Goal: Task Accomplishment & Management: Manage account settings

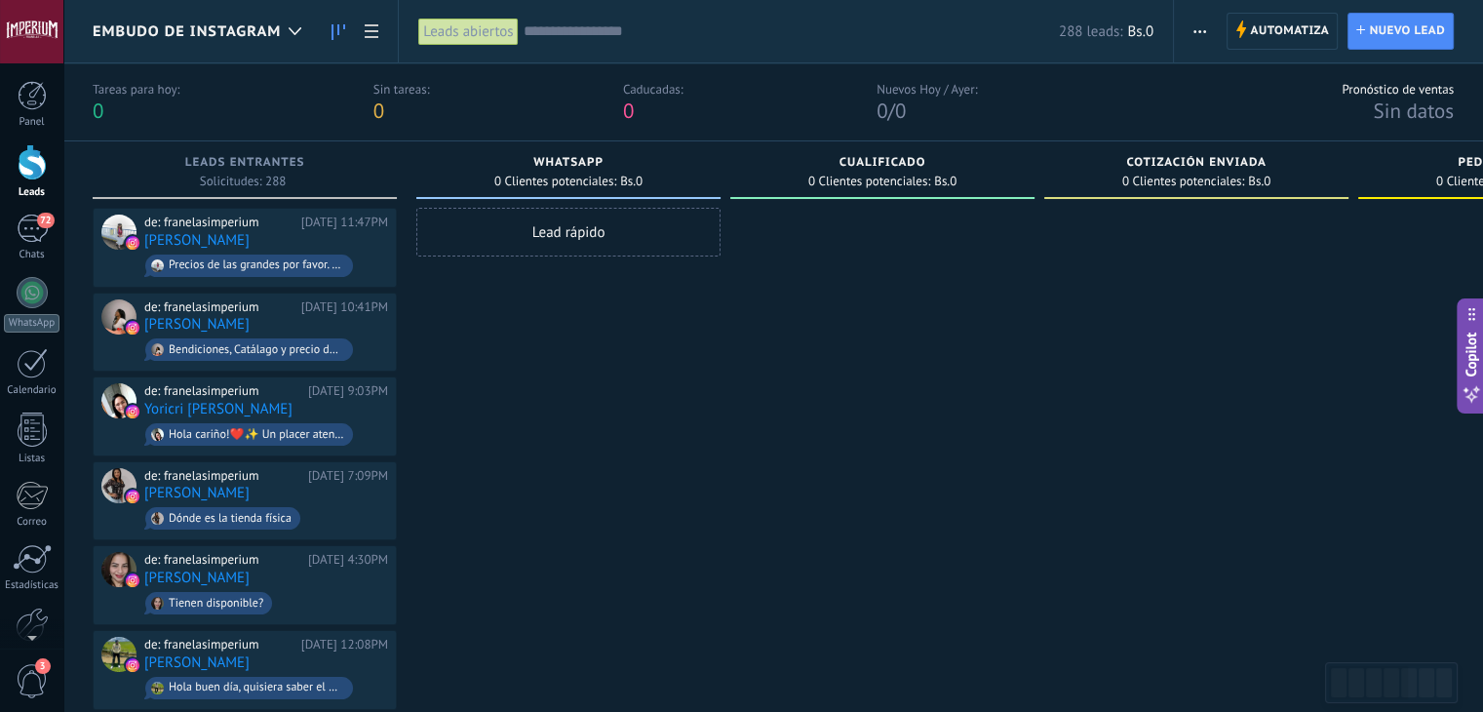
click at [277, 23] on span "Embudo de Instagram" at bounding box center [187, 31] width 188 height 19
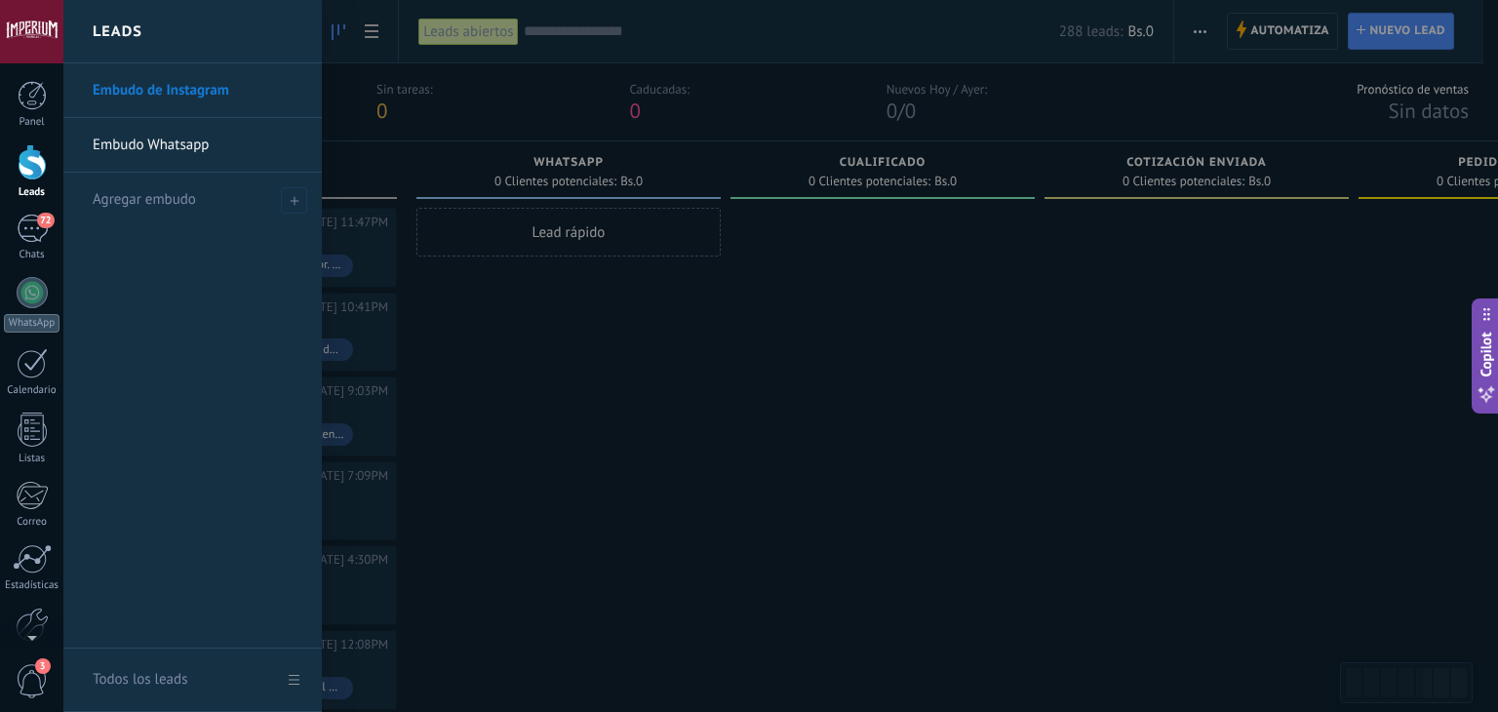
click at [286, 42] on div "Leads" at bounding box center [192, 31] width 258 height 63
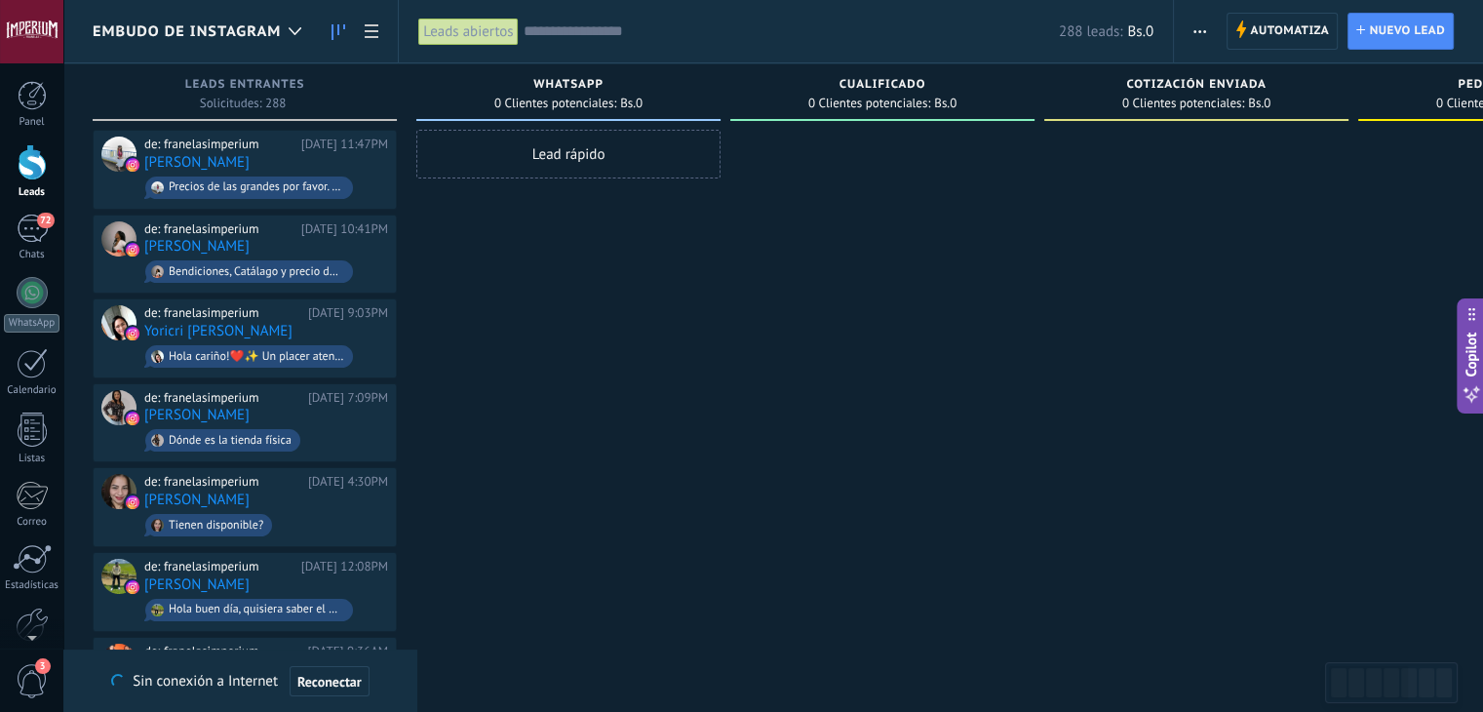
click at [137, 48] on div "Embudo de Instagram" at bounding box center [202, 31] width 218 height 62
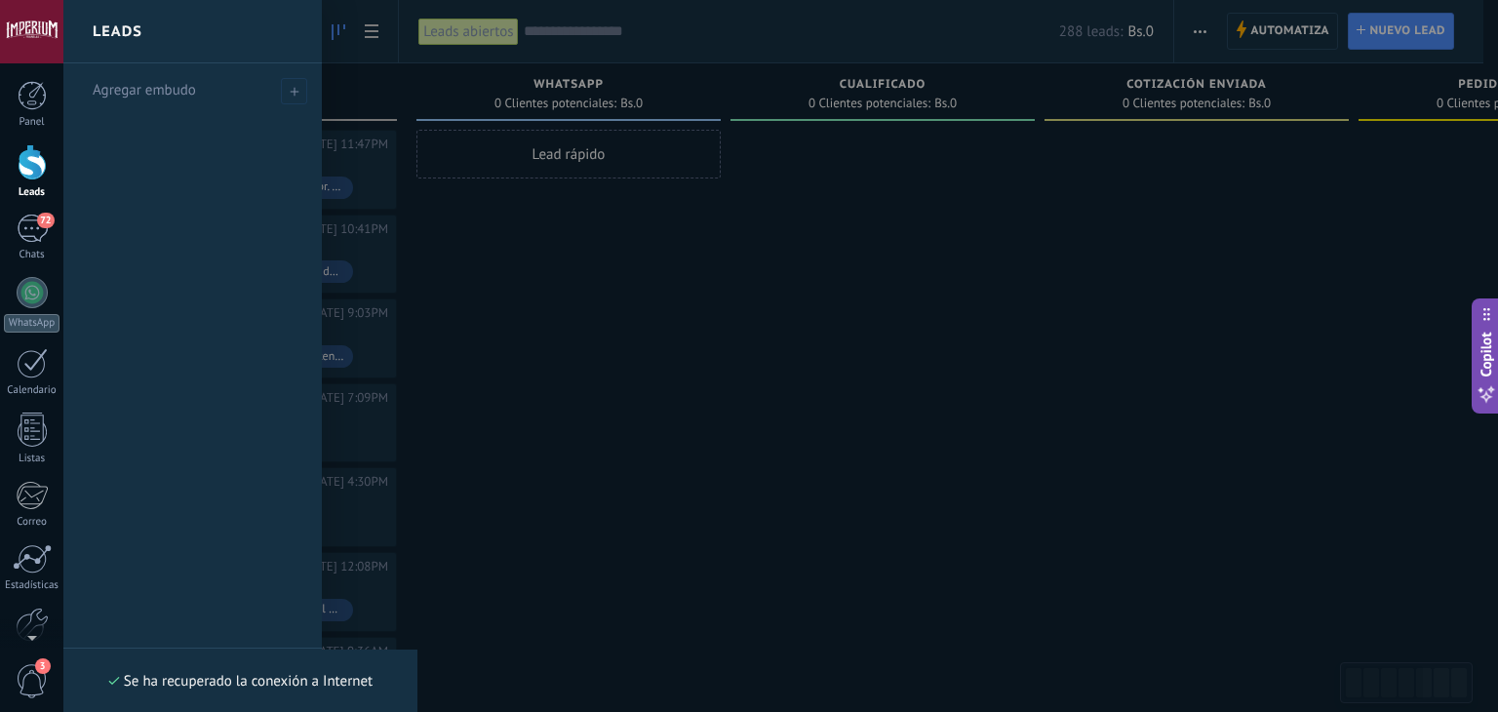
click at [508, 267] on div at bounding box center [812, 356] width 1498 height 712
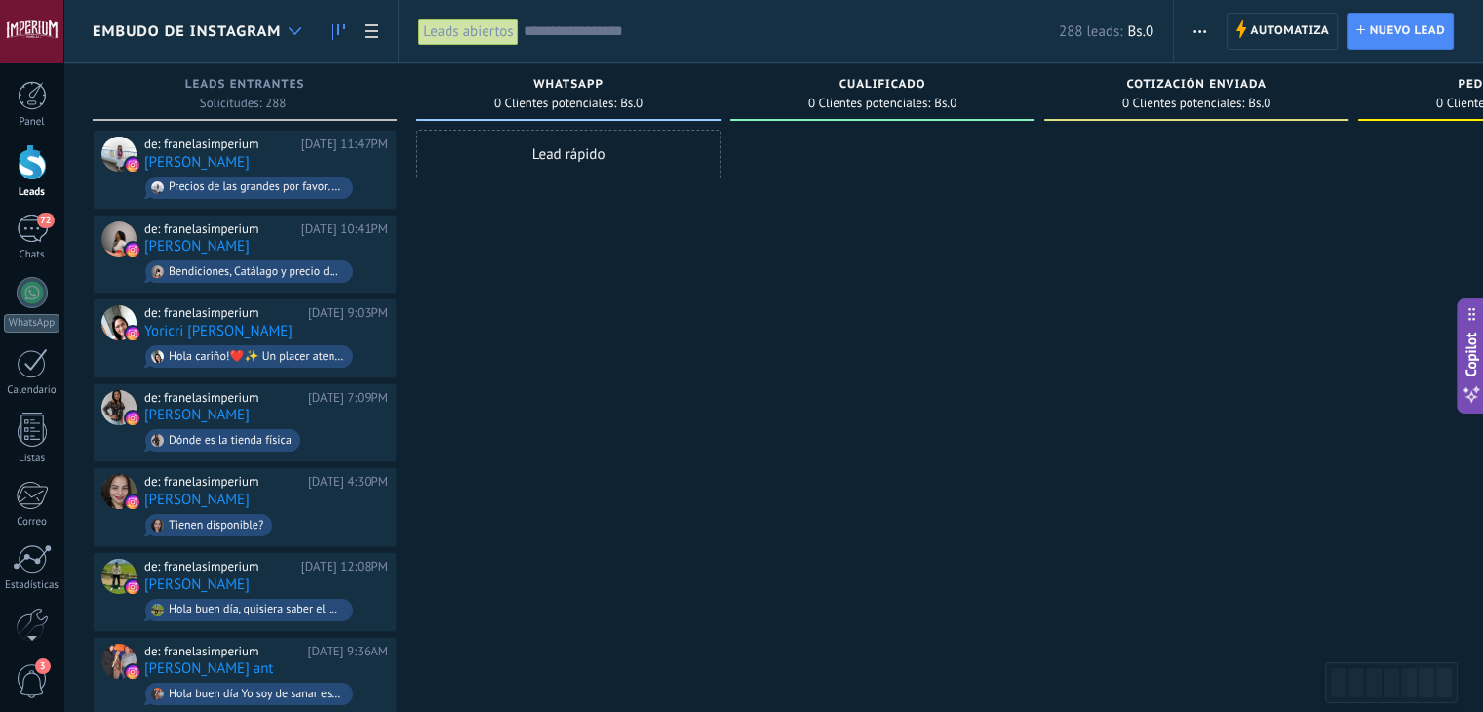
click at [282, 44] on div at bounding box center [295, 32] width 32 height 38
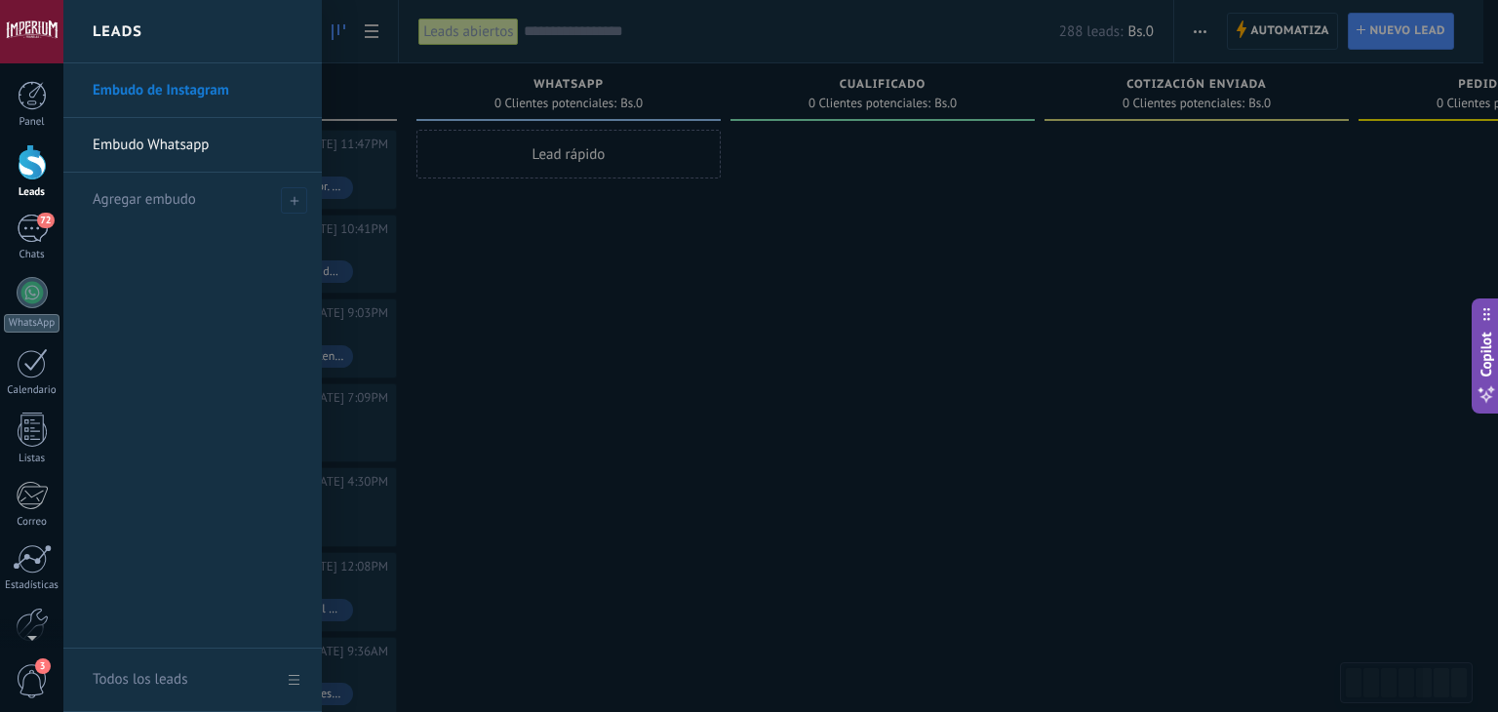
click at [184, 153] on link "Embudo Whatsapp" at bounding box center [198, 145] width 210 height 55
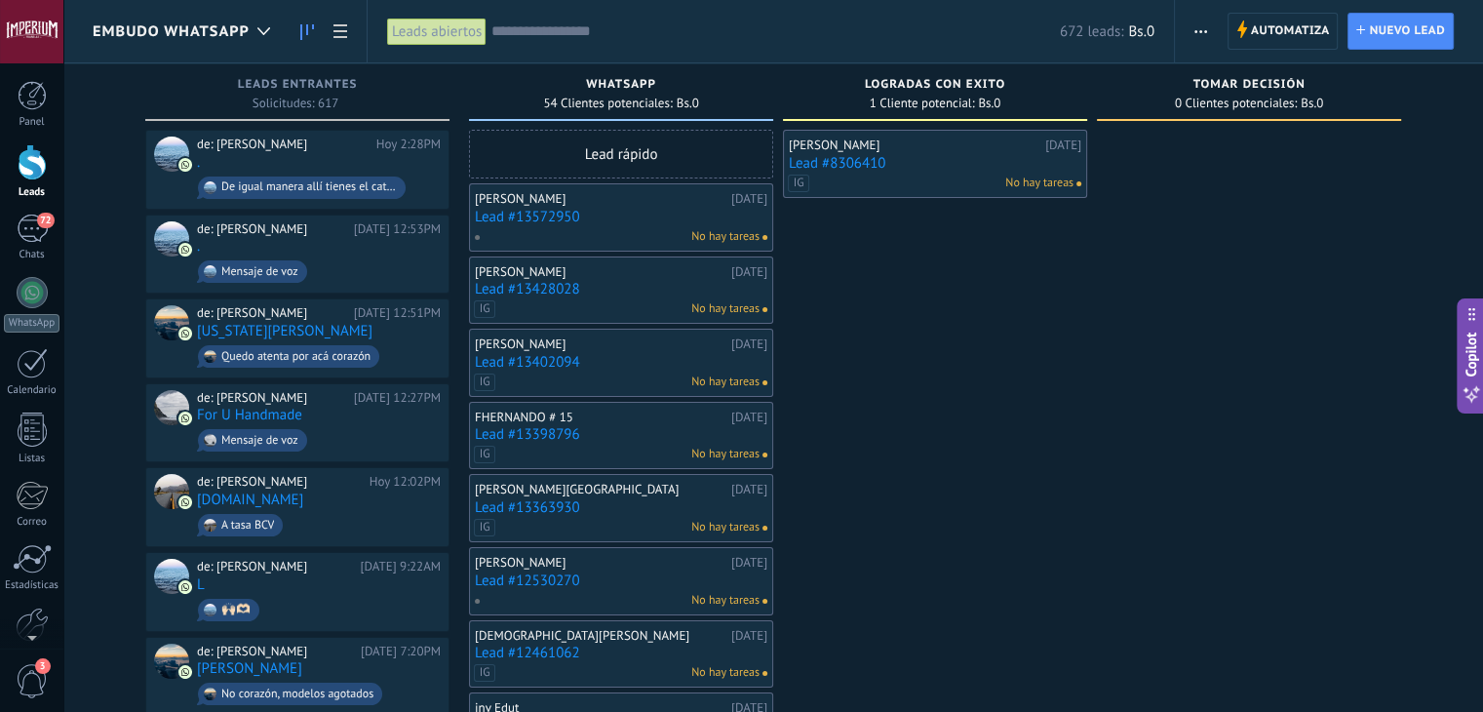
click at [562, 212] on link "Lead #13572950" at bounding box center [621, 217] width 293 height 17
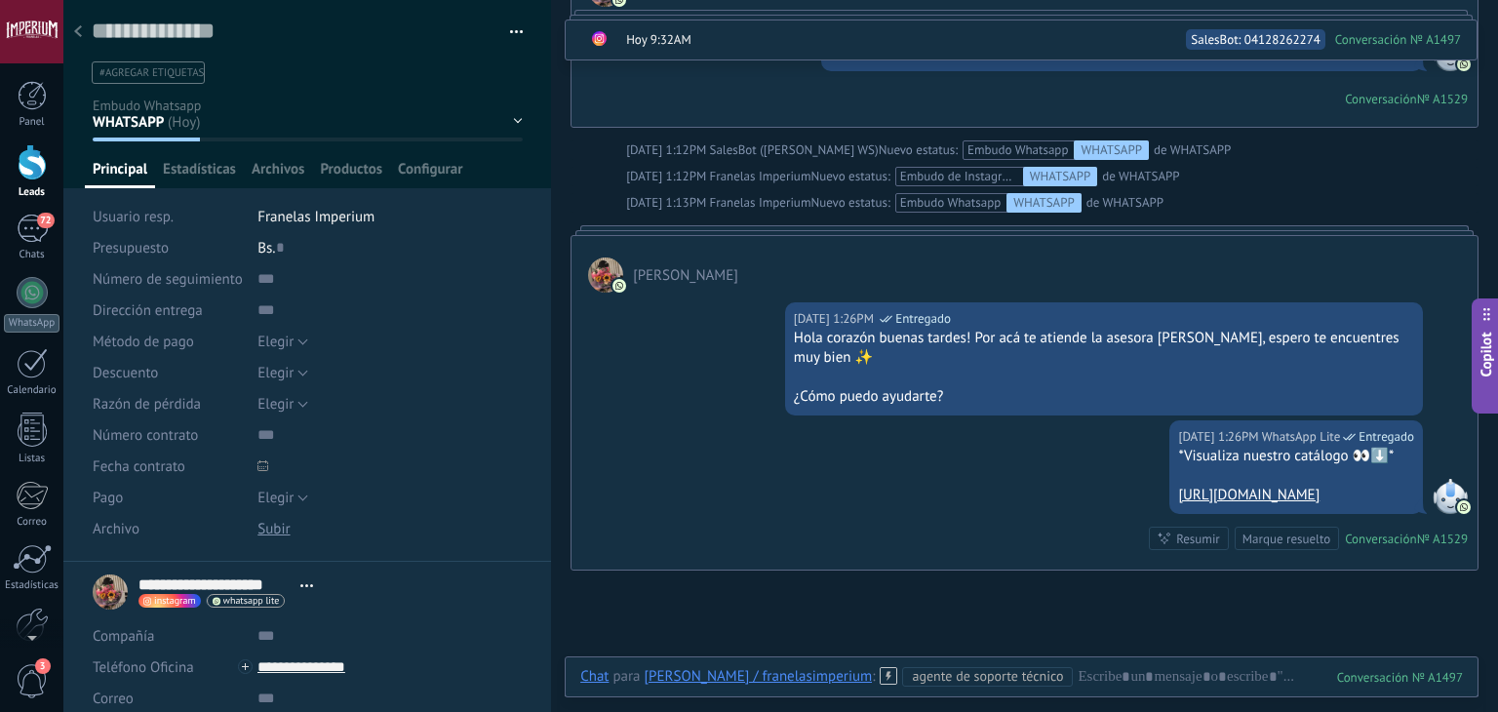
scroll to position [1064, 0]
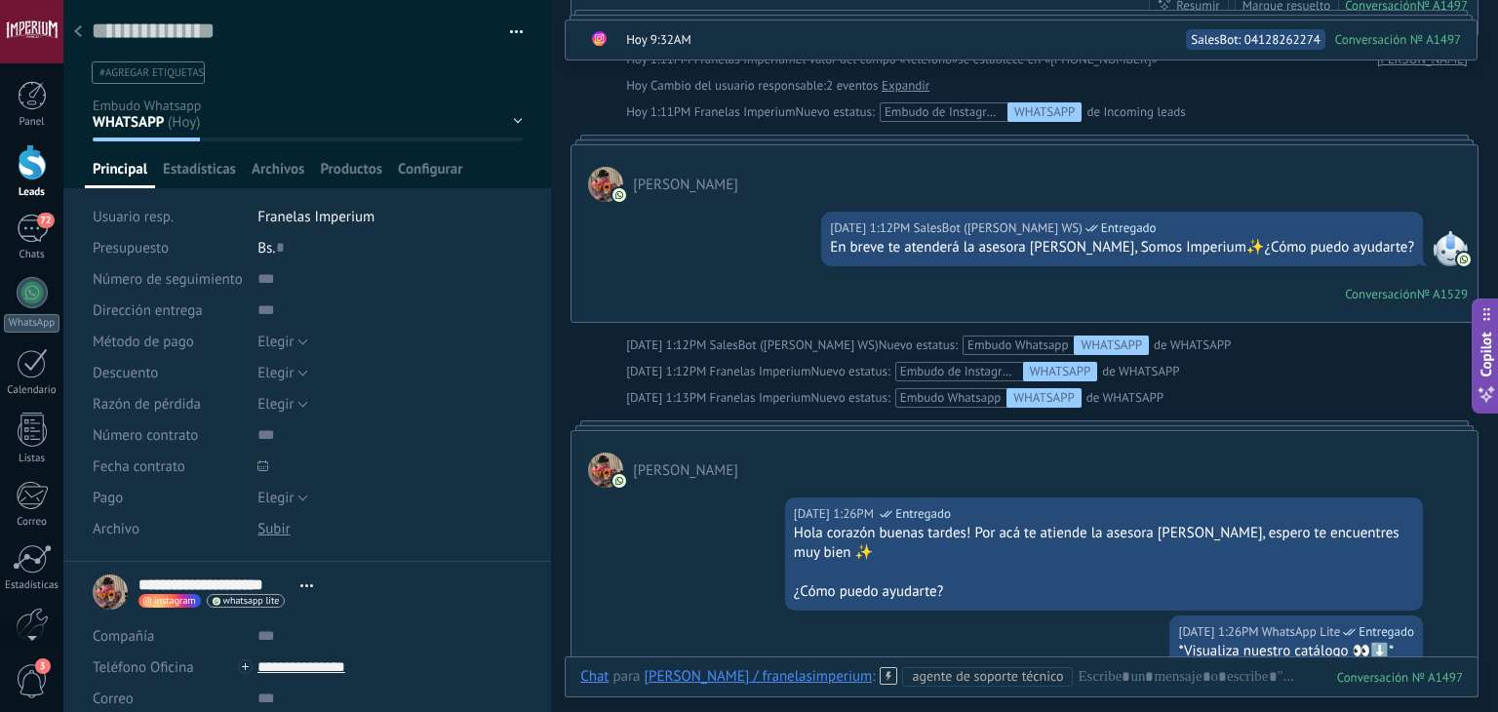
click at [1135, 243] on div "En breve te atenderá la asesora Alejandra, Somos Imperium✨¿Cómo puedo ayudarte?" at bounding box center [1122, 248] width 584 height 20
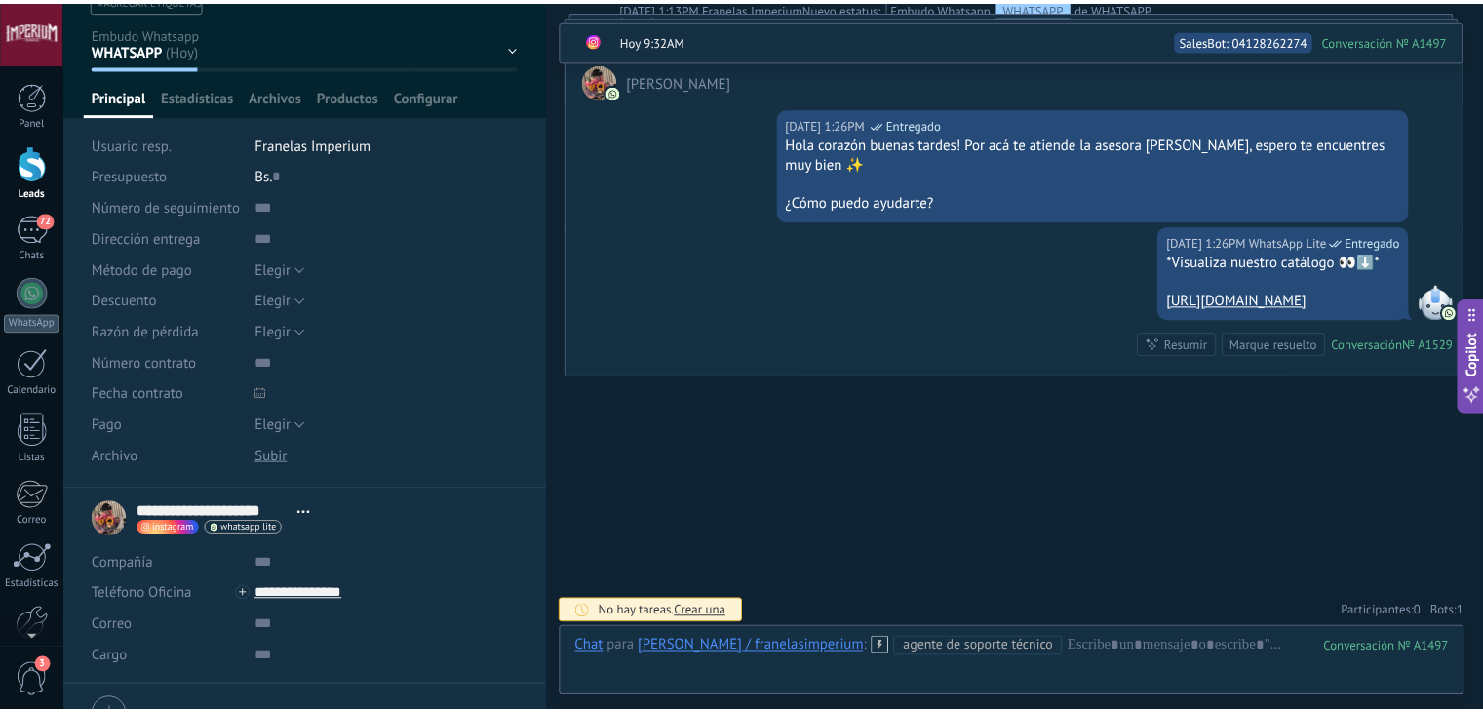
scroll to position [0, 0]
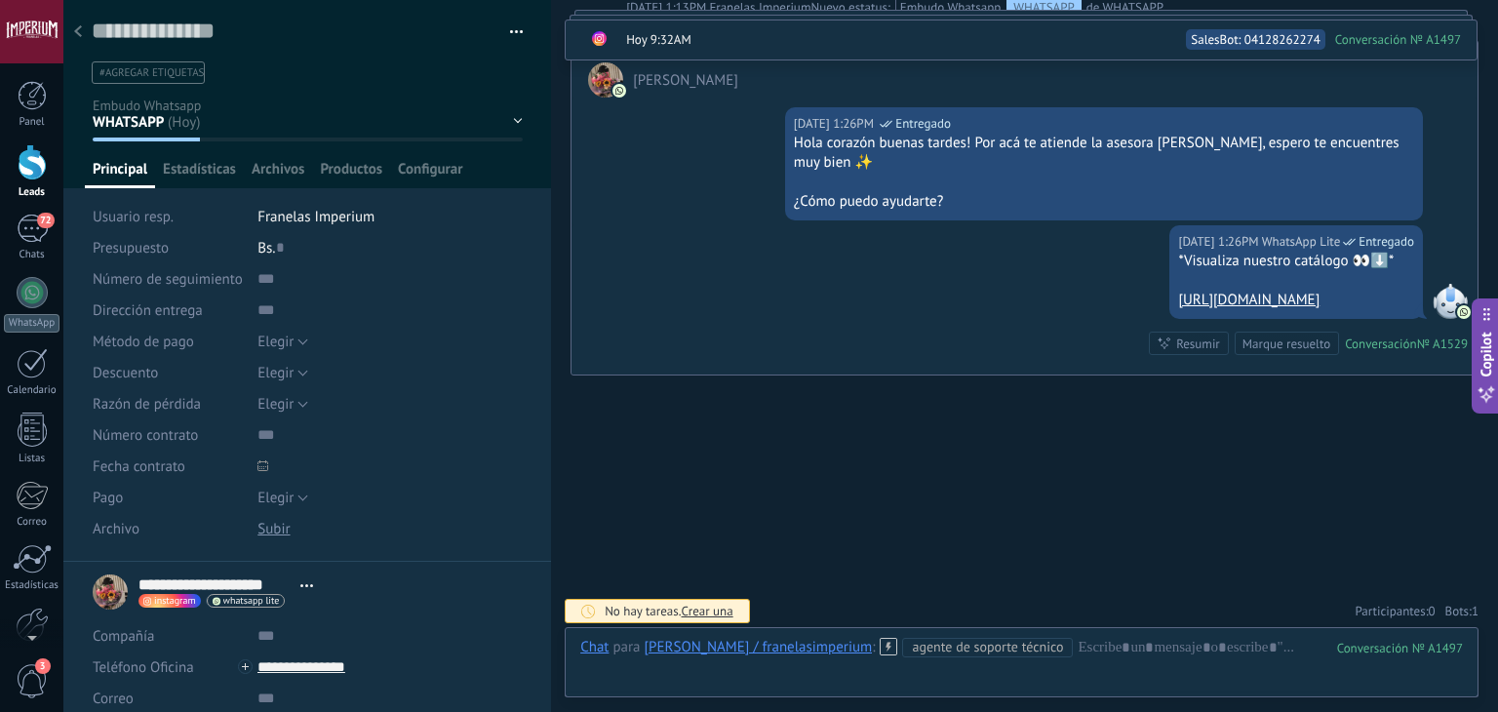
click at [87, 32] on div at bounding box center [77, 33] width 27 height 38
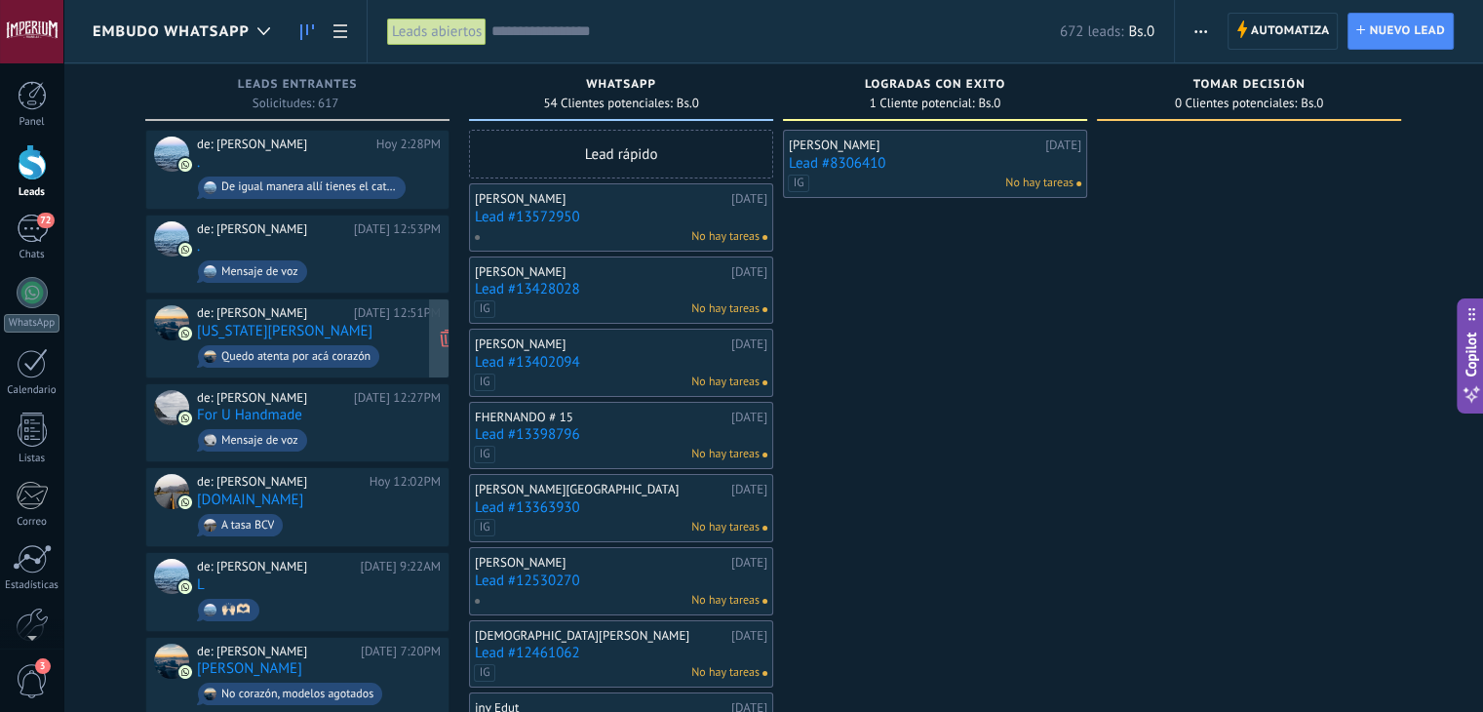
click at [405, 341] on span "Quedo atenta por acá corazón" at bounding box center [319, 356] width 244 height 30
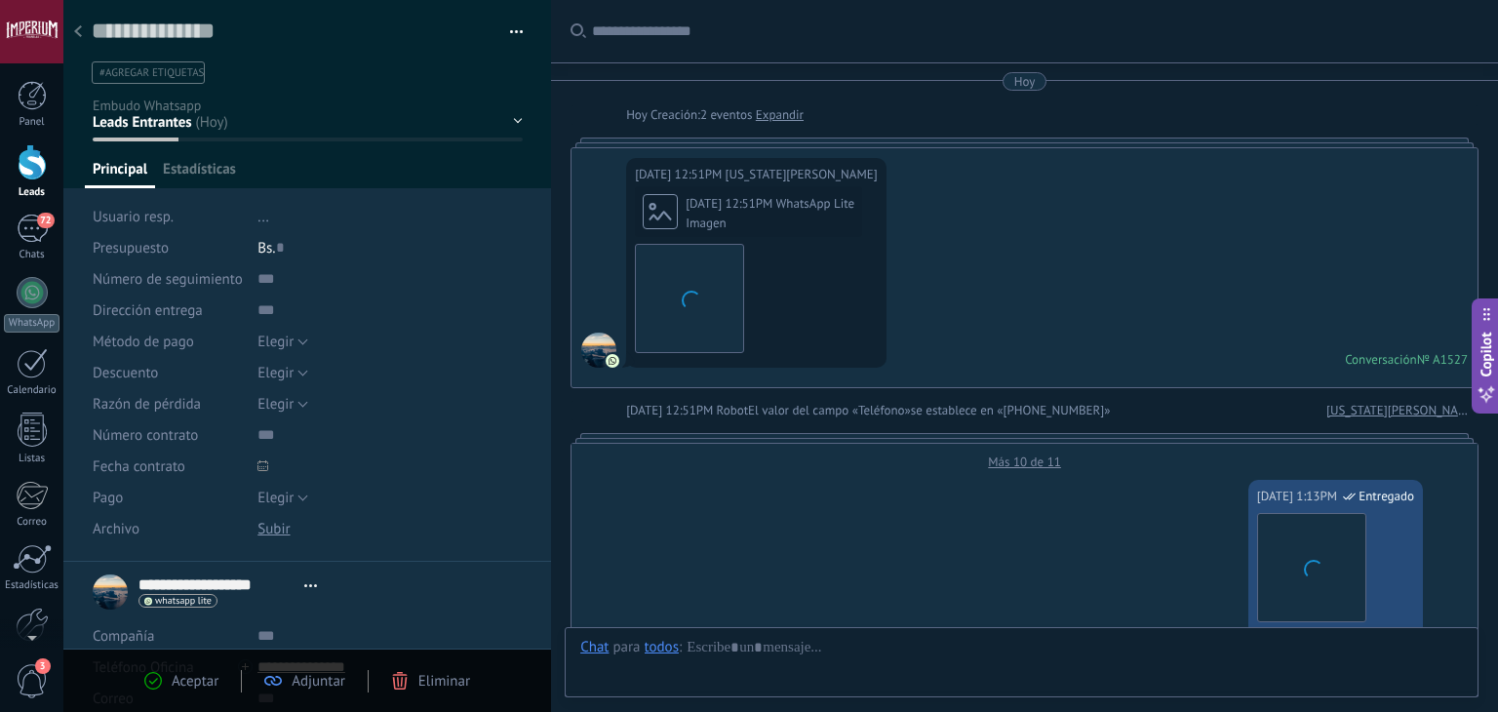
type textarea "**********"
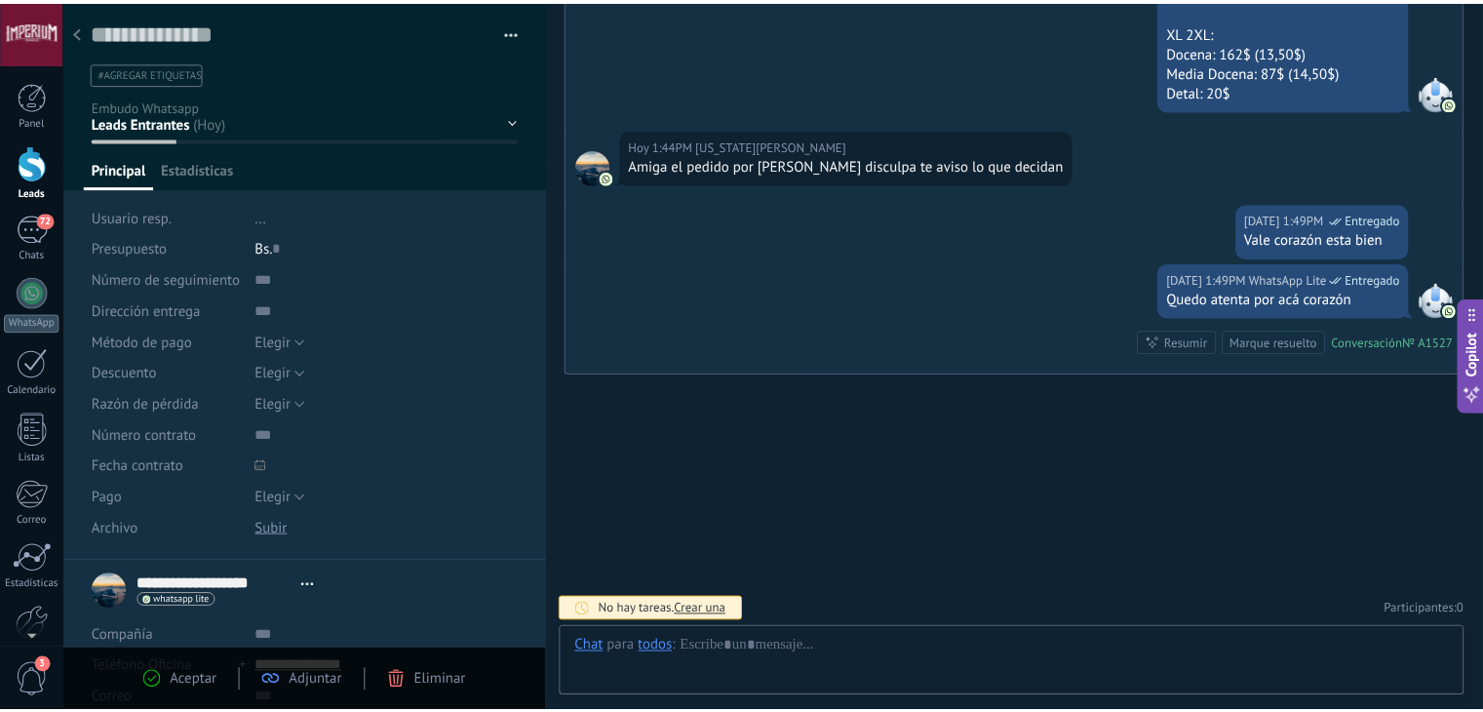
scroll to position [28, 0]
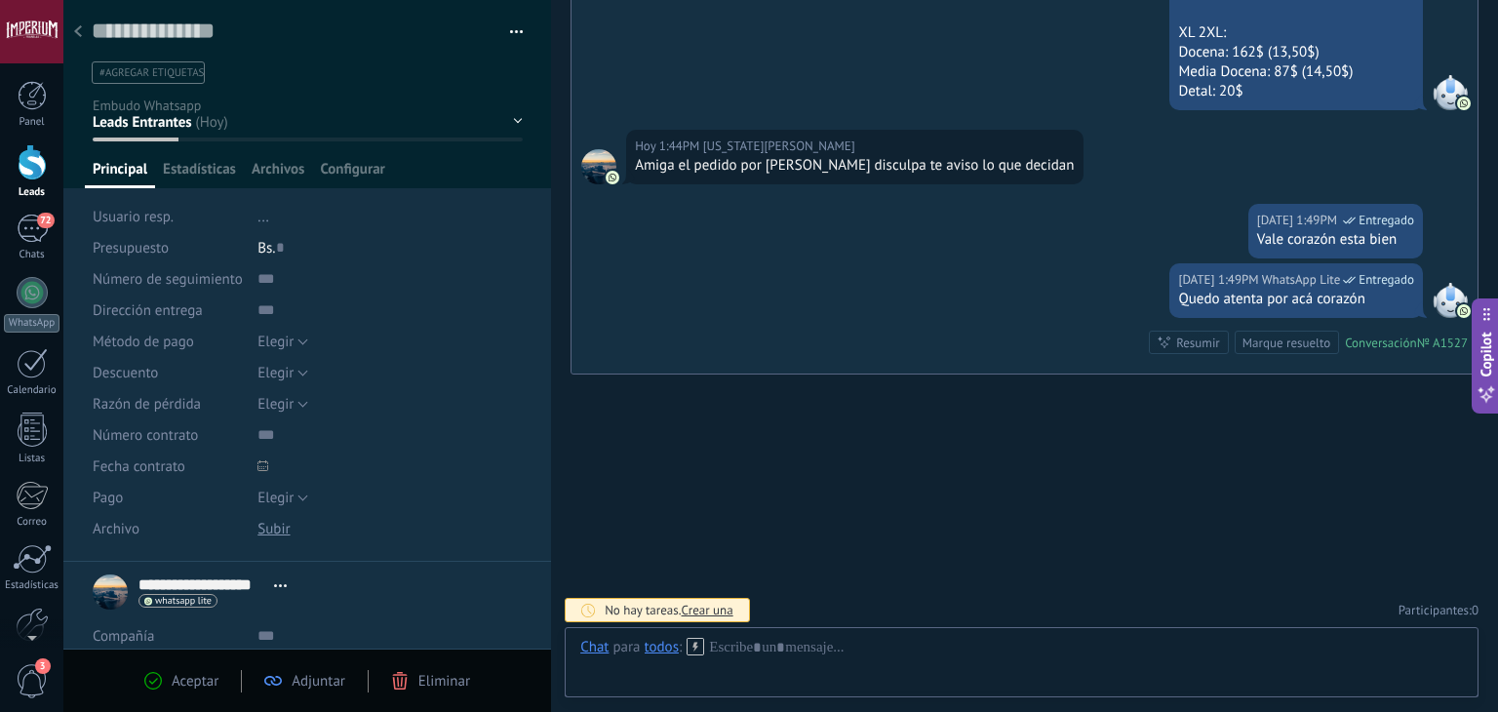
click at [85, 28] on div at bounding box center [77, 33] width 27 height 38
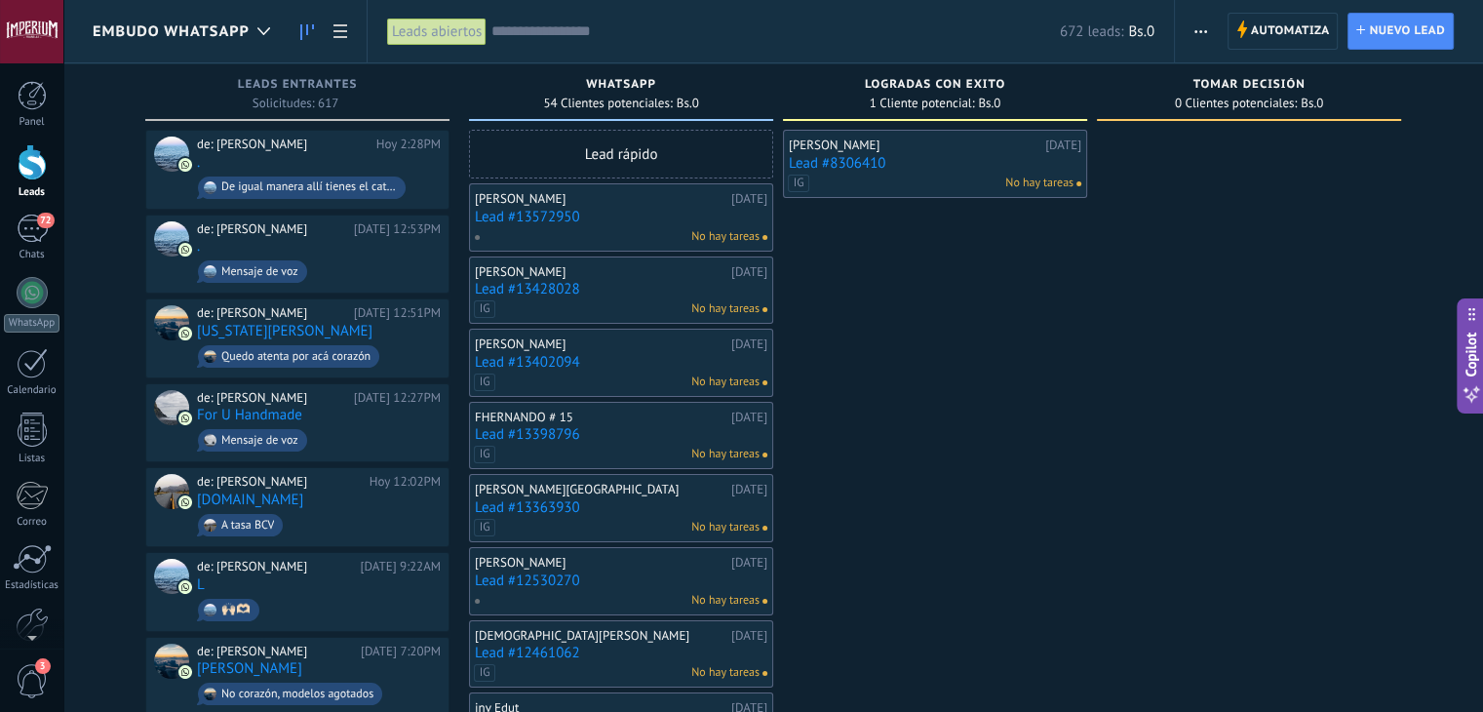
click at [219, 26] on span "Embudo Whatsapp" at bounding box center [171, 31] width 157 height 19
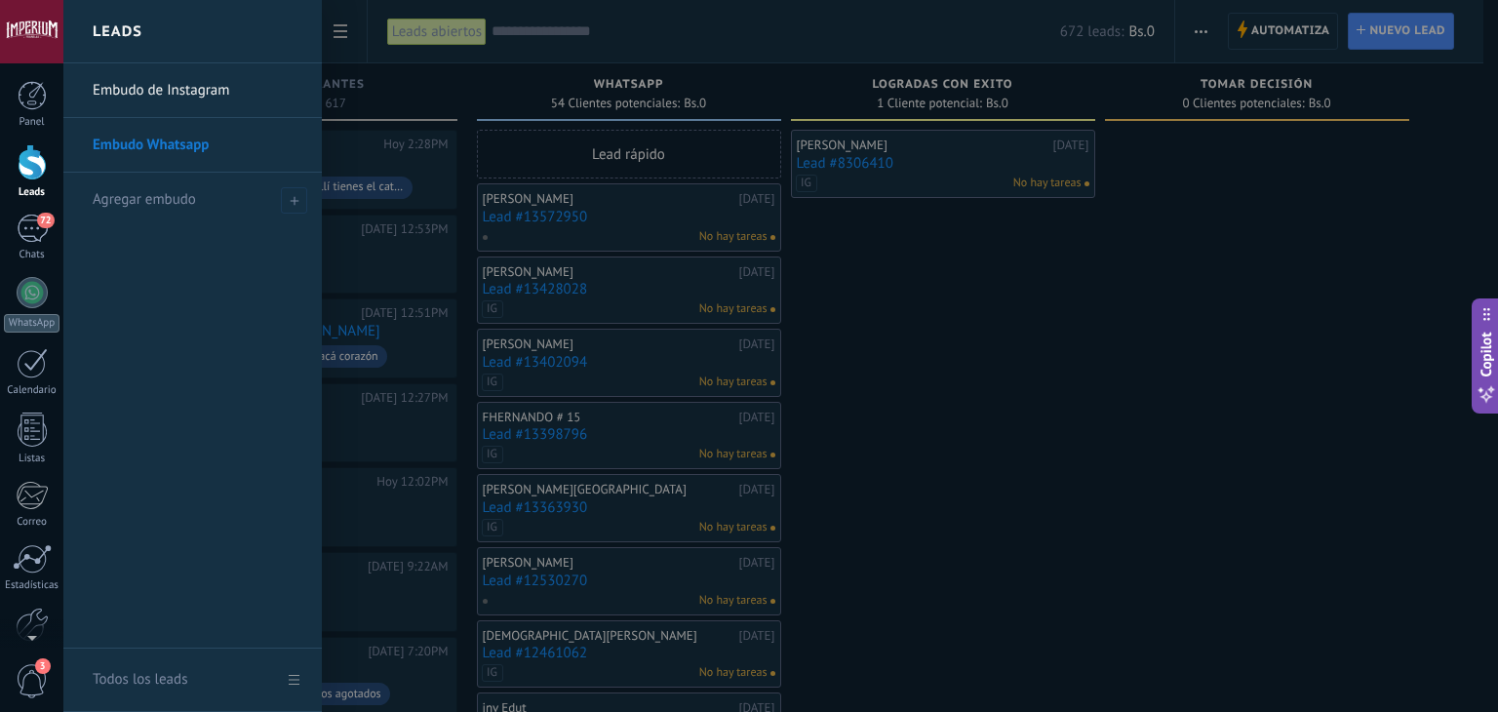
click at [207, 95] on link "Embudo de Instagram" at bounding box center [198, 90] width 210 height 55
